Goal: Navigation & Orientation: Find specific page/section

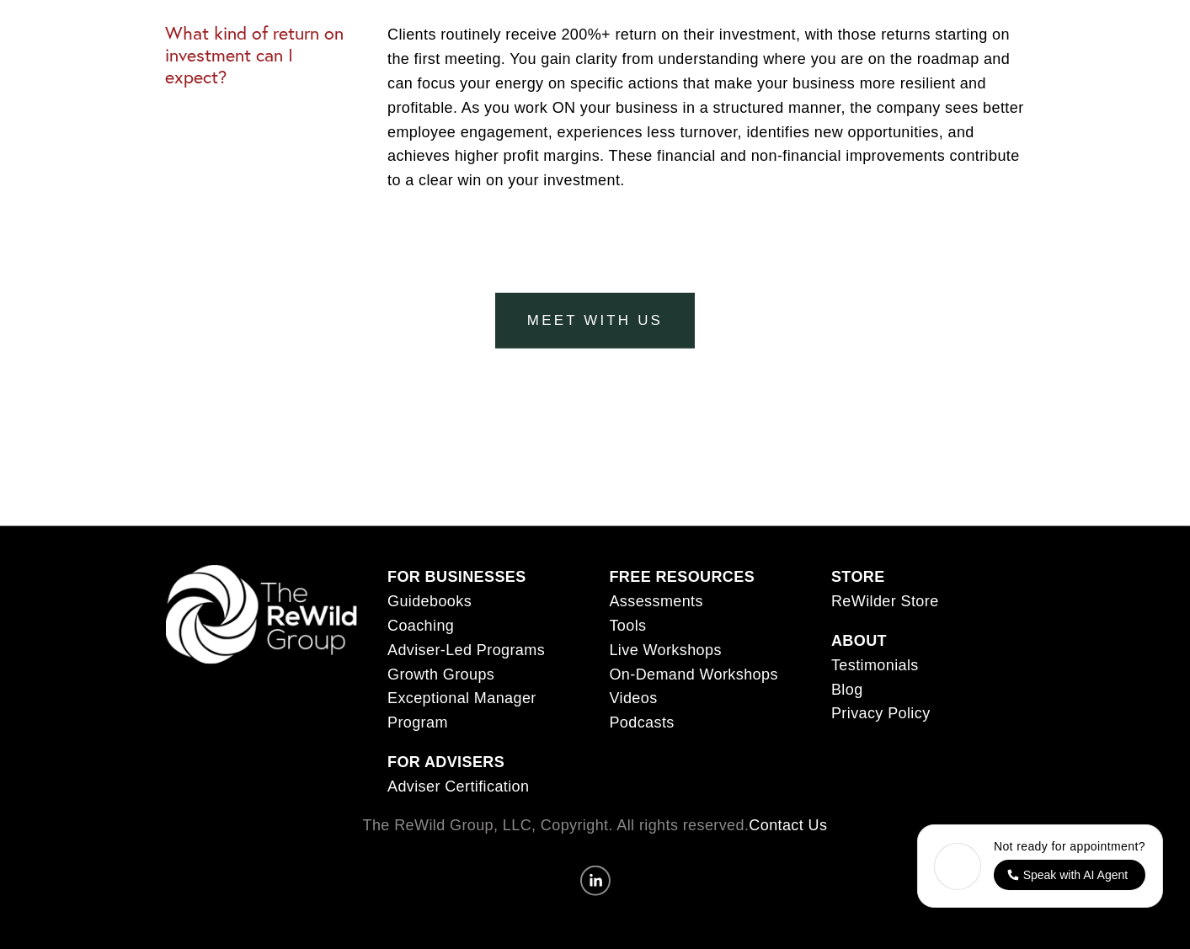
scroll to position [7061, 0]
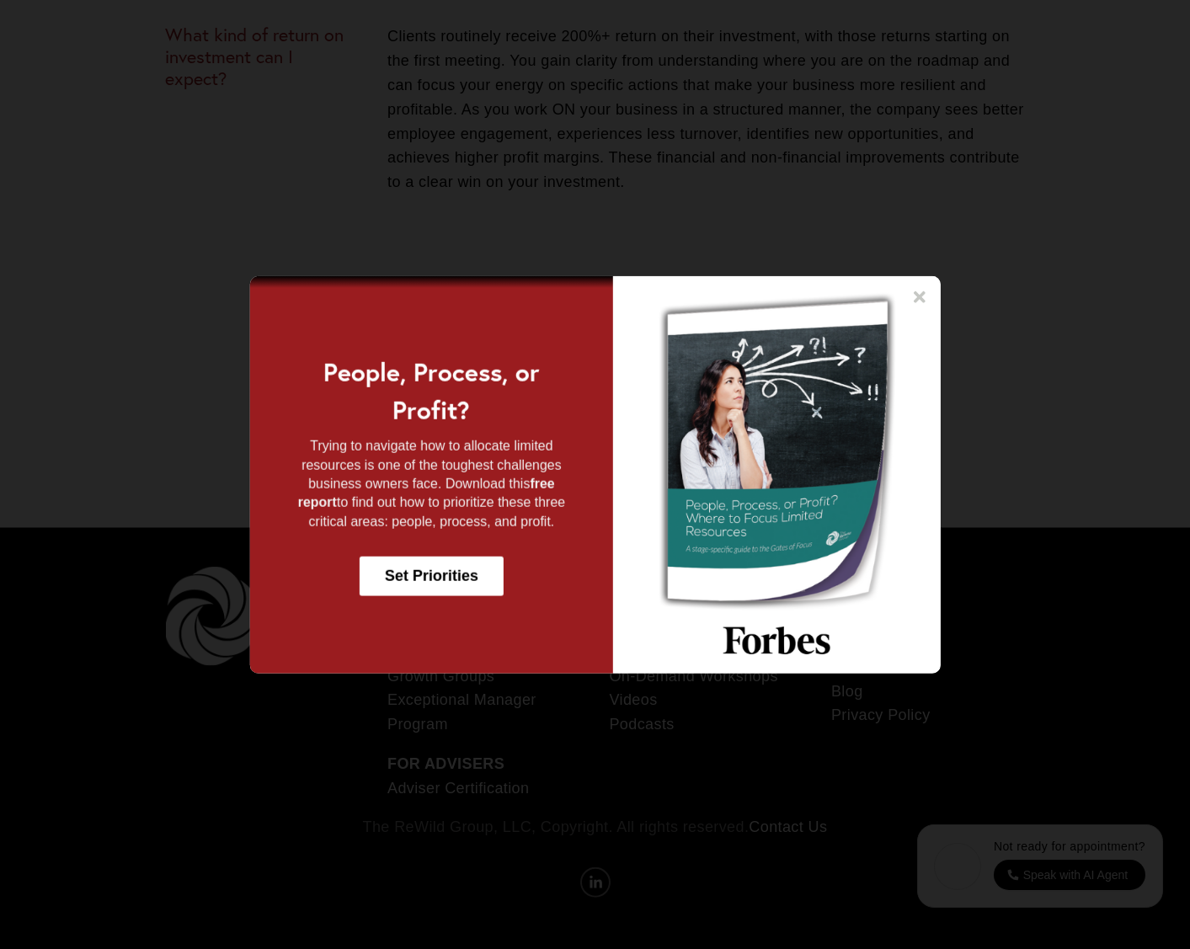
click at [917, 295] on icon at bounding box center [919, 296] width 12 height 12
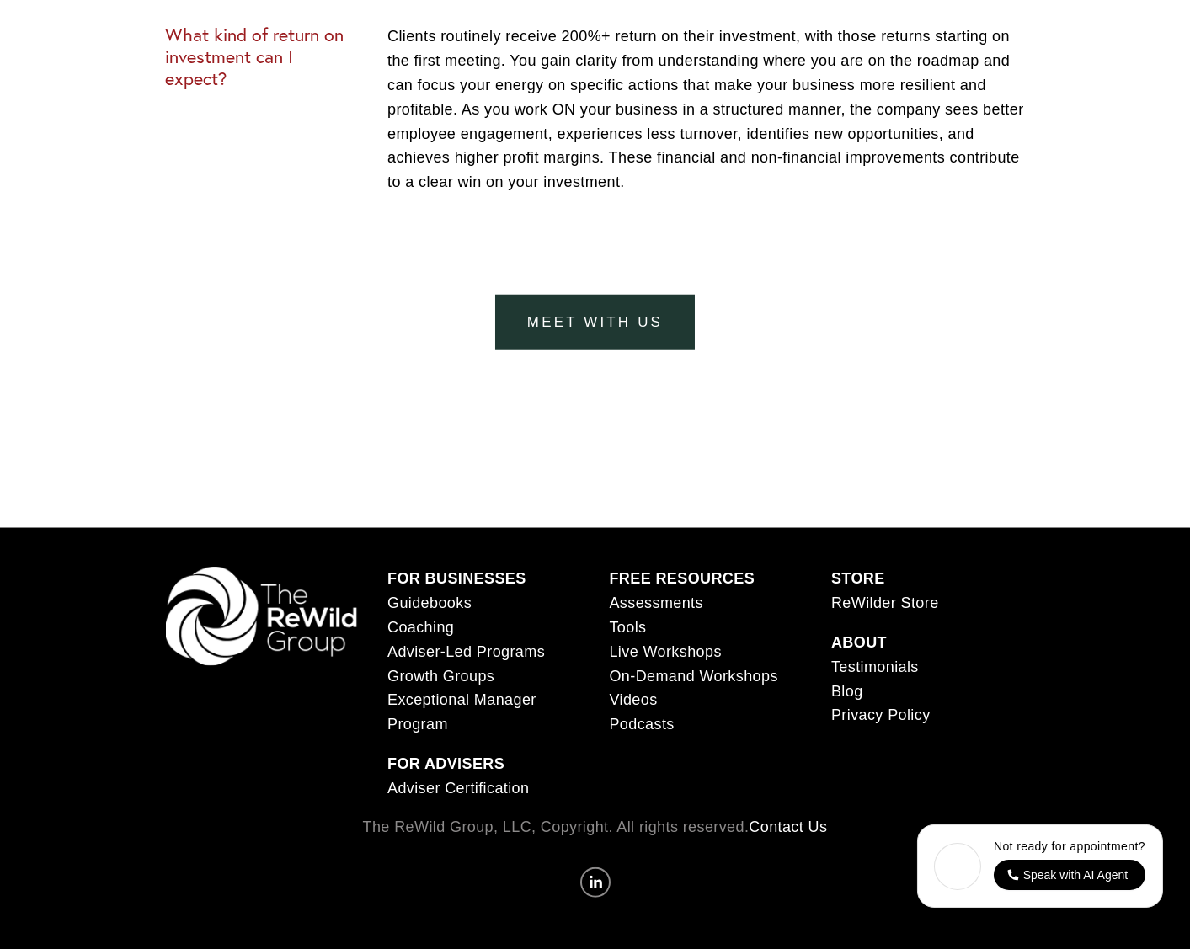
click at [860, 604] on link "ReWilder Store" at bounding box center [885, 603] width 108 height 24
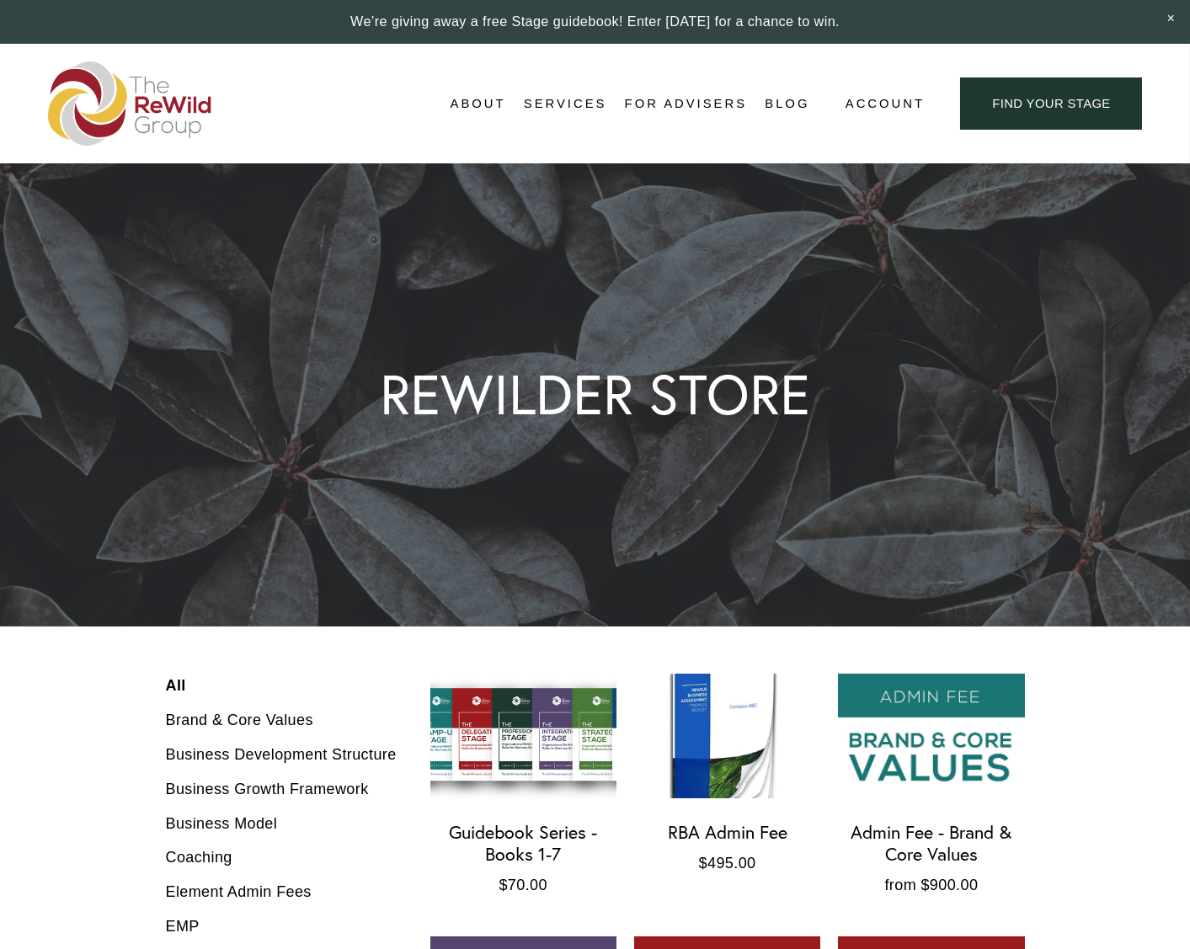
click at [261, 791] on link "Business Growth Framework" at bounding box center [281, 789] width 231 height 35
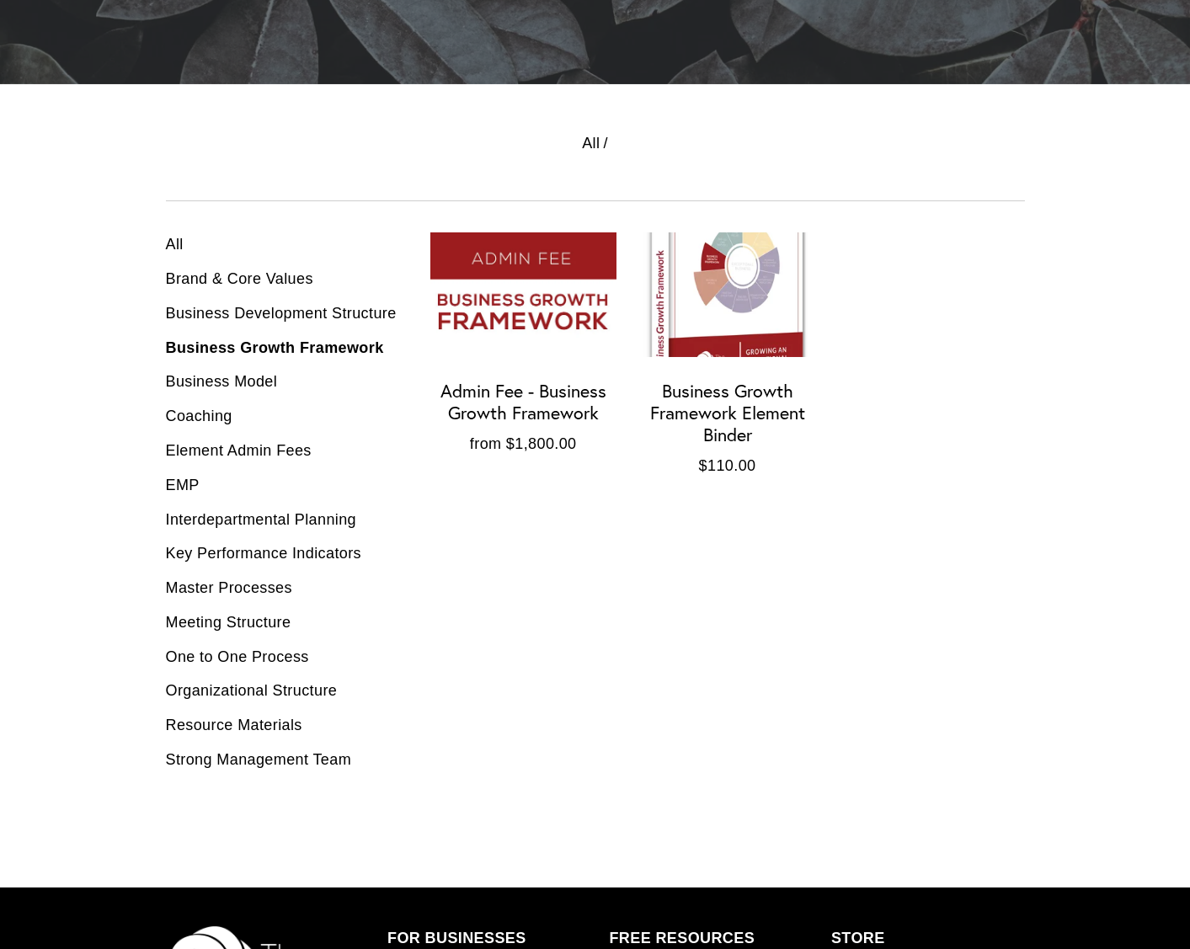
scroll to position [547, 0]
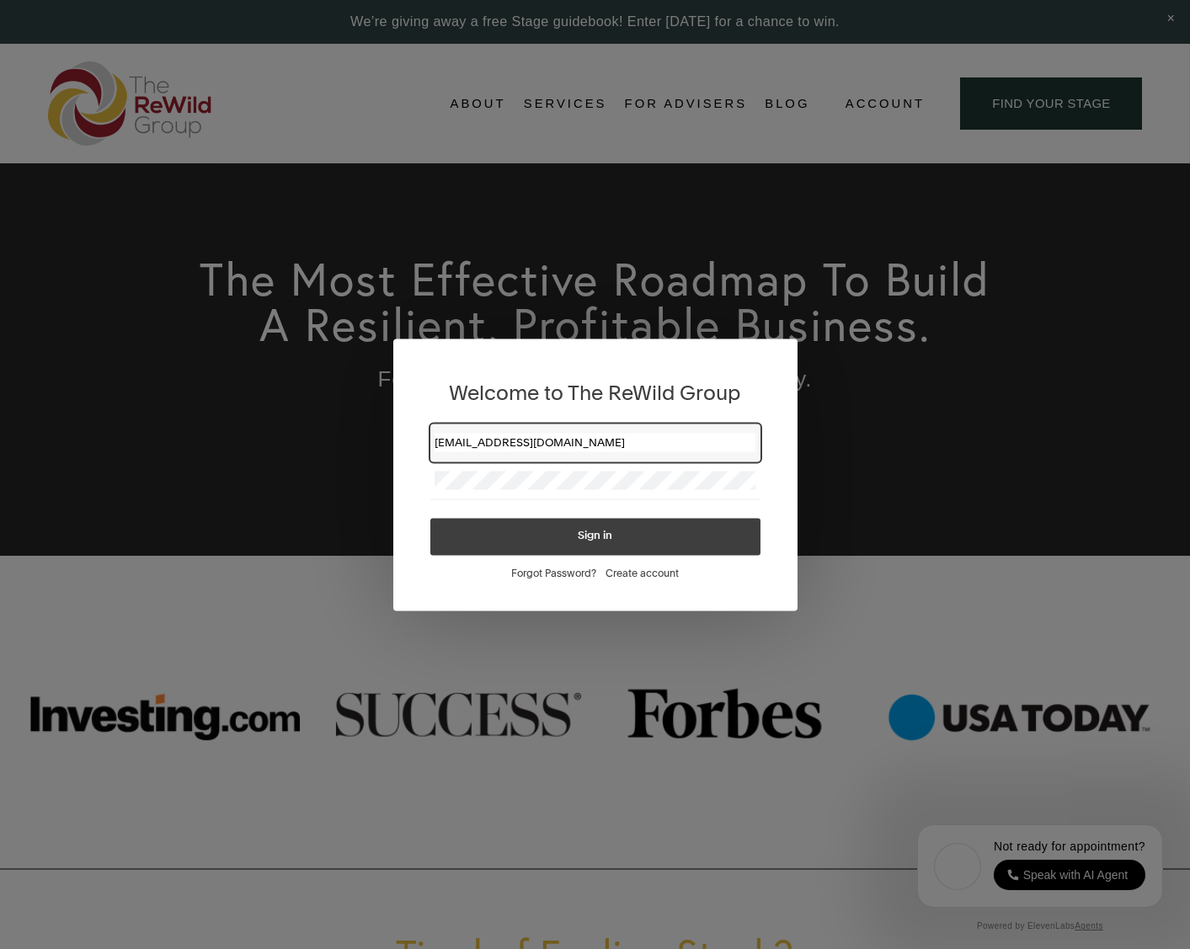
click at [594, 536] on button "Sign in" at bounding box center [595, 536] width 330 height 37
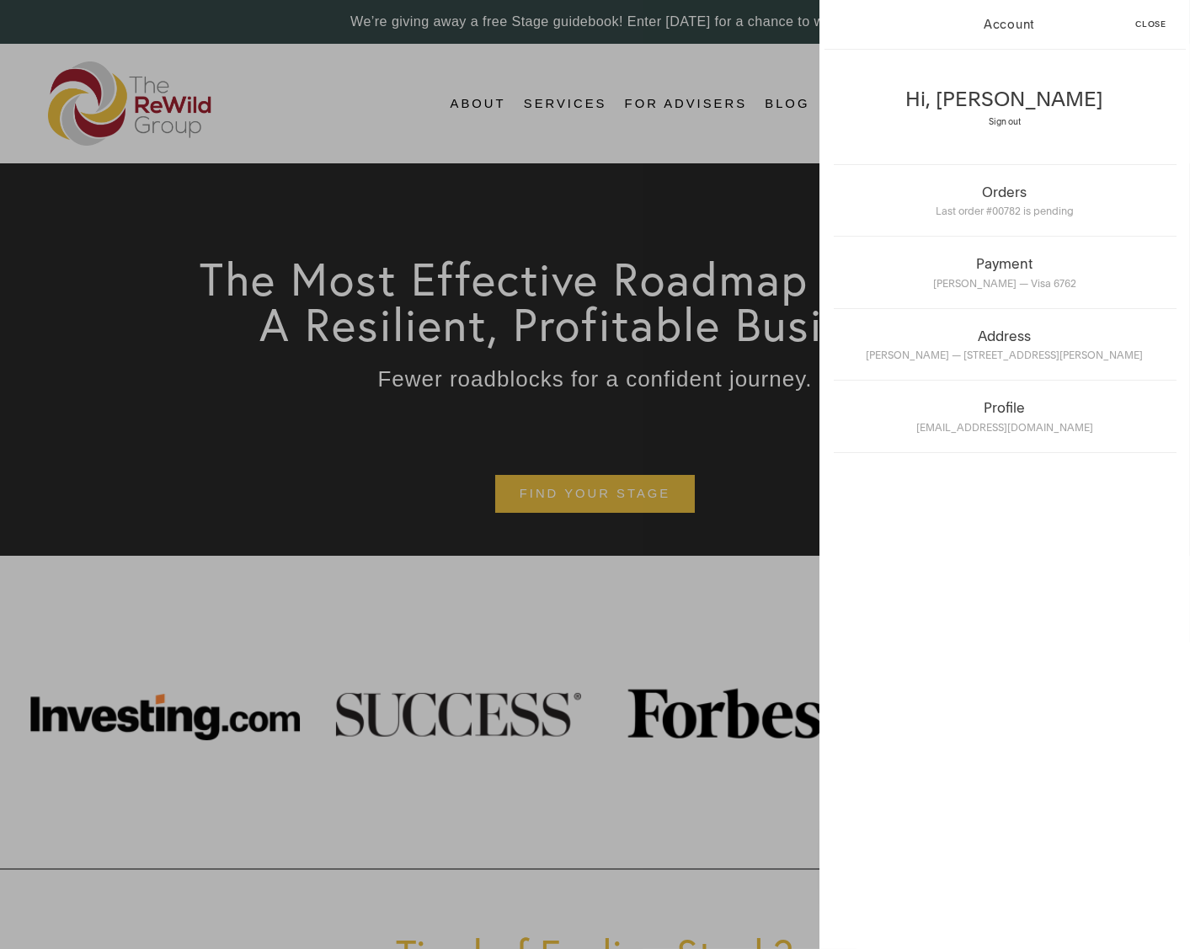
click at [999, 22] on div "Account" at bounding box center [1009, 24] width 232 height 49
click at [1158, 24] on span "Close" at bounding box center [1150, 24] width 31 height 8
